Goal: Find specific page/section: Find specific page/section

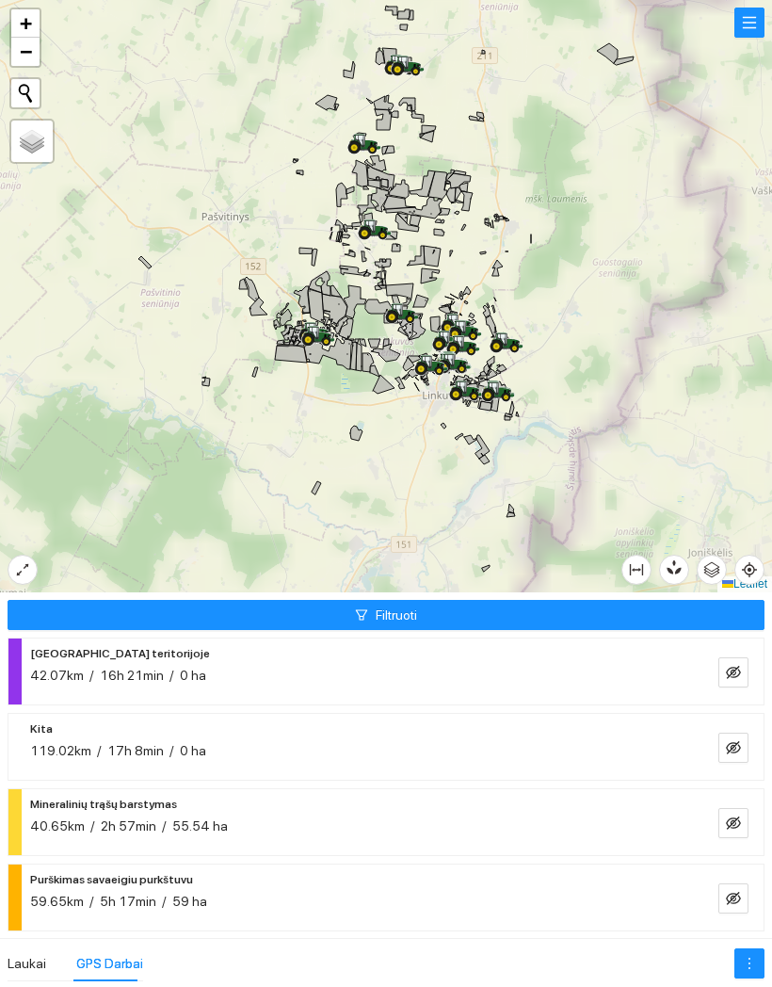
click at [469, 248] on div at bounding box center [386, 296] width 772 height 592
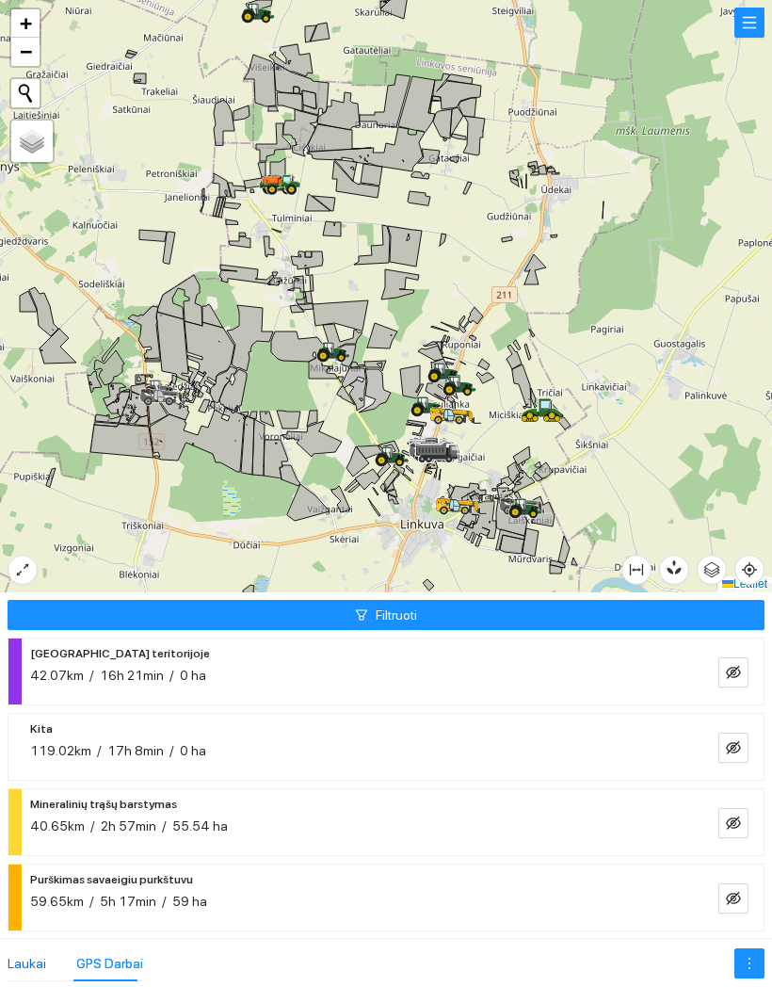
click at [40, 953] on div "Laukai" at bounding box center [27, 963] width 39 height 21
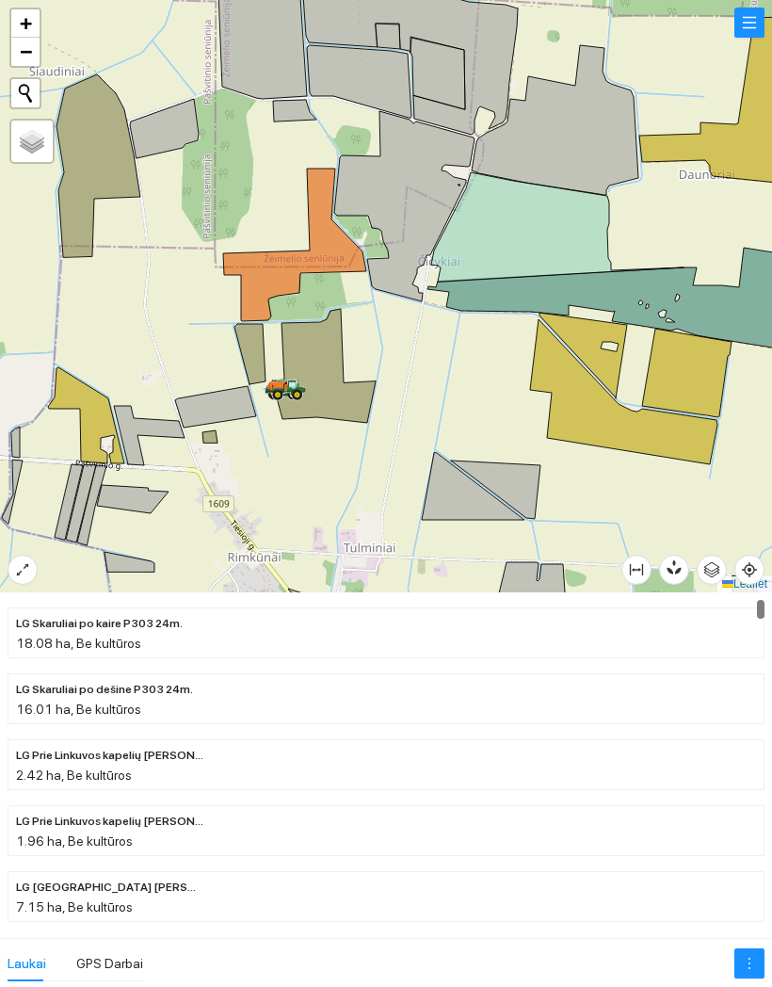
click at [337, 420] on div at bounding box center [386, 296] width 772 height 592
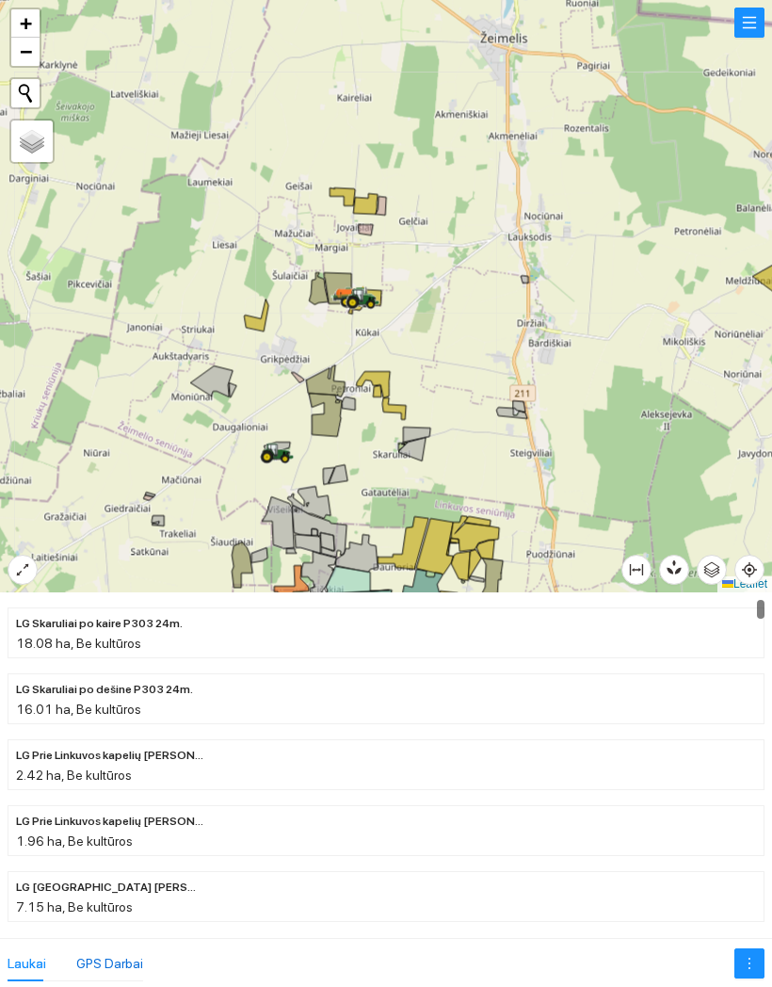
click at [136, 953] on div "GPS Darbai" at bounding box center [109, 963] width 67 height 21
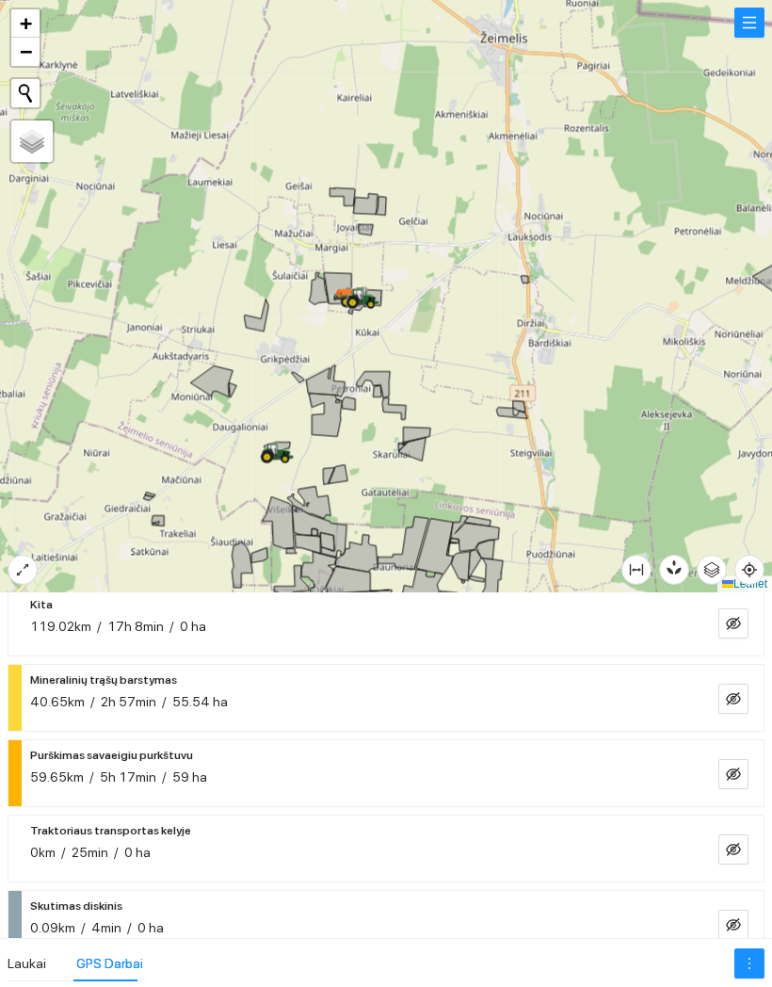
scroll to position [125, 0]
click at [727, 765] on icon "eye-invisible" at bounding box center [733, 772] width 15 height 15
